Goal: Communication & Community: Participate in discussion

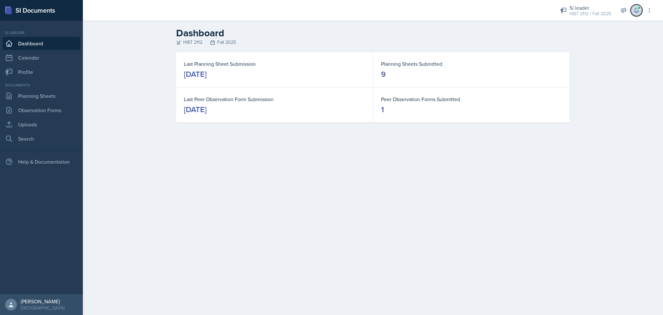
click at [633, 15] on button at bounding box center [637, 11] width 12 height 12
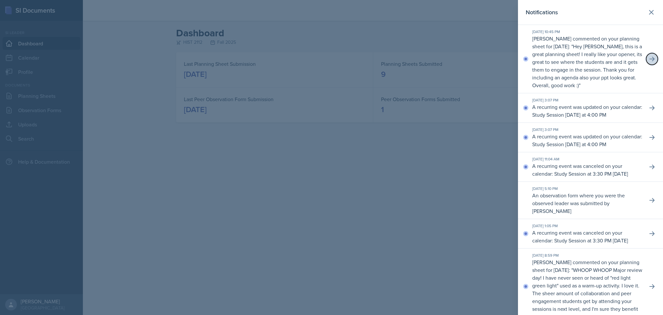
click at [649, 63] on button at bounding box center [652, 59] width 12 height 12
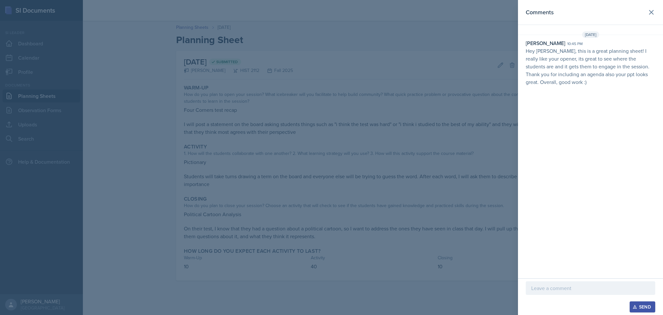
click at [570, 289] on p at bounding box center [590, 288] width 118 height 8
click at [631, 304] on button "Send" at bounding box center [643, 306] width 26 height 11
click at [497, 61] on div at bounding box center [331, 157] width 663 height 315
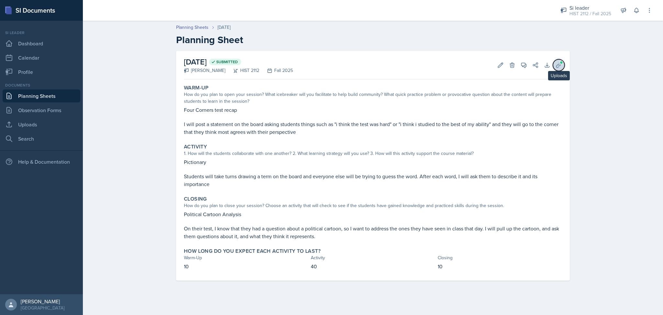
click at [558, 63] on icon at bounding box center [559, 65] width 6 height 6
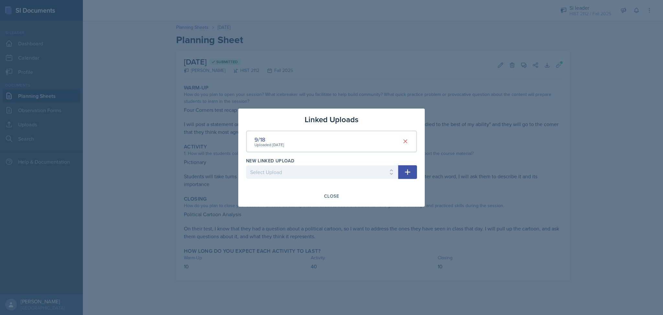
click at [259, 145] on div "Uploaded [DATE]" at bounding box center [268, 145] width 29 height 6
click at [328, 193] on div "Close" at bounding box center [331, 195] width 15 height 5
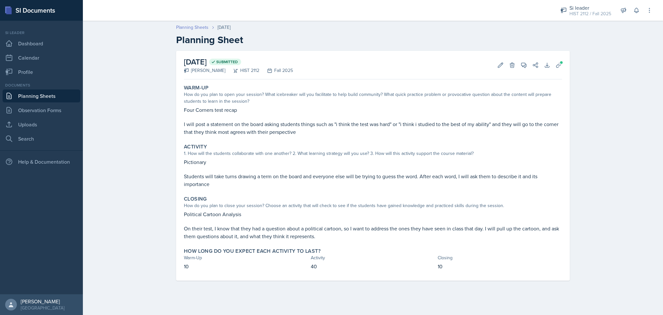
click at [194, 26] on link "Planning Sheets" at bounding box center [192, 27] width 32 height 7
